Goal: Information Seeking & Learning: Learn about a topic

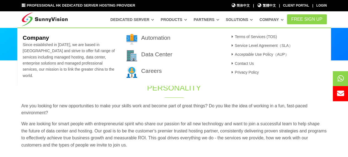
click at [139, 73] on article "Careers" at bounding box center [173, 72] width 95 height 11
click at [145, 71] on link "Careers" at bounding box center [151, 70] width 21 height 6
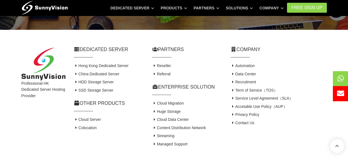
scroll to position [220, 0]
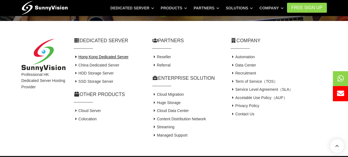
click at [75, 56] on icon at bounding box center [76, 57] width 5 height 4
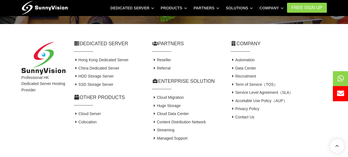
scroll to position [208, 0]
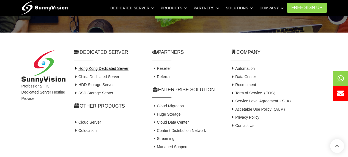
click at [117, 67] on link "Hong Kong Dedicated Server" at bounding box center [101, 68] width 55 height 4
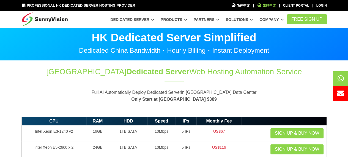
click at [271, 5] on span "繁體中文" at bounding box center [266, 5] width 19 height 5
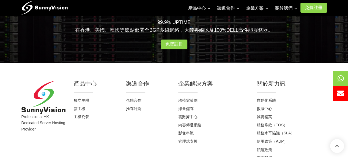
scroll to position [410, 0]
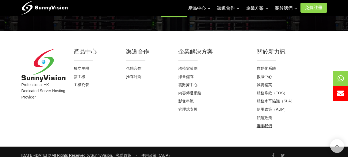
click at [266, 123] on link "聯系我們" at bounding box center [264, 125] width 15 height 4
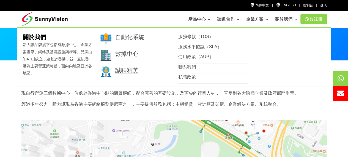
click at [126, 72] on link "誠聘精英" at bounding box center [126, 70] width 23 height 6
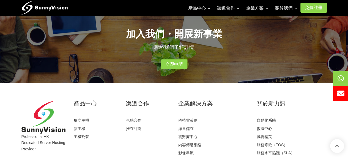
scroll to position [116, 0]
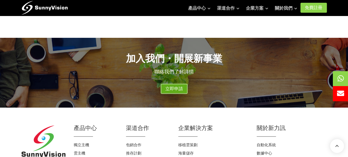
click at [168, 87] on link "立即申請" at bounding box center [174, 89] width 26 height 10
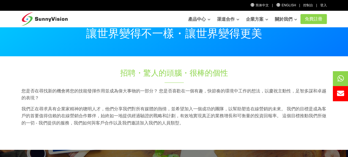
scroll to position [0, 0]
